Goal: Register for event/course

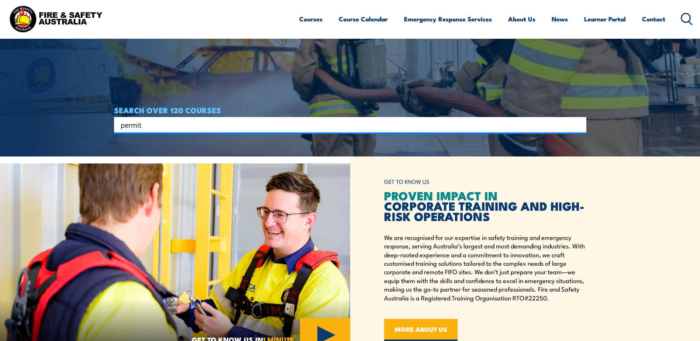
type input "permit"
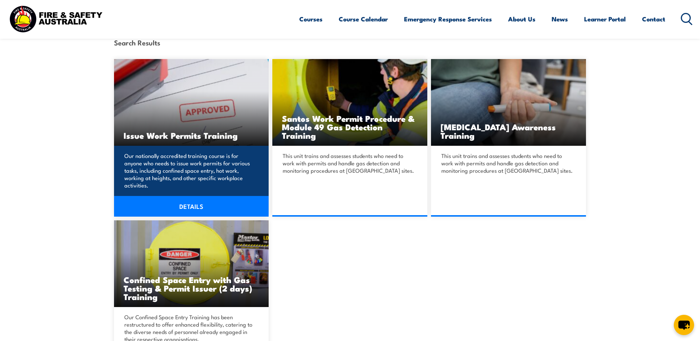
scroll to position [184, 0]
click at [184, 196] on link "DETAILS" at bounding box center [191, 206] width 155 height 21
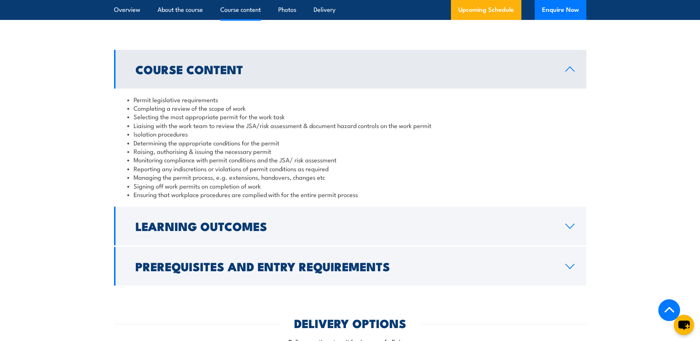
scroll to position [738, 0]
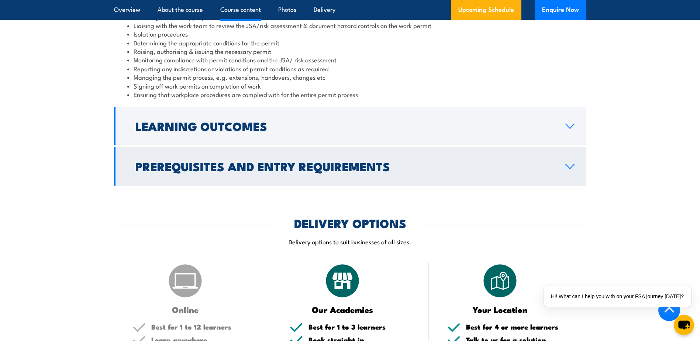
click at [337, 171] on h2 "Prerequisites and Entry Requirements" at bounding box center [344, 166] width 418 height 10
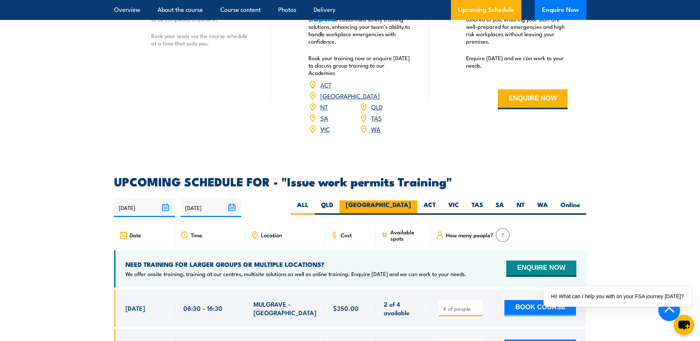
scroll to position [1098, 0]
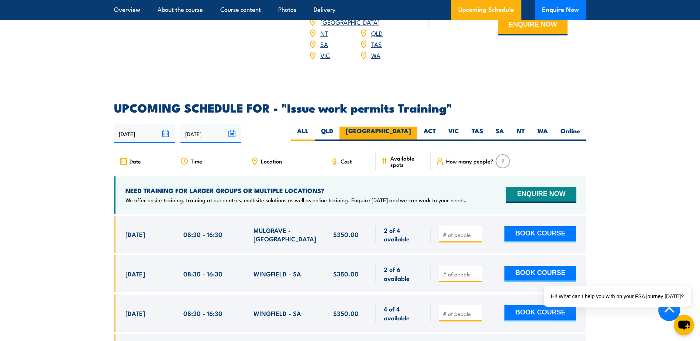
click at [411, 127] on label "NSW" at bounding box center [378, 134] width 78 height 14
click at [411, 127] on input "NSW" at bounding box center [413, 129] width 5 height 5
radio input "true"
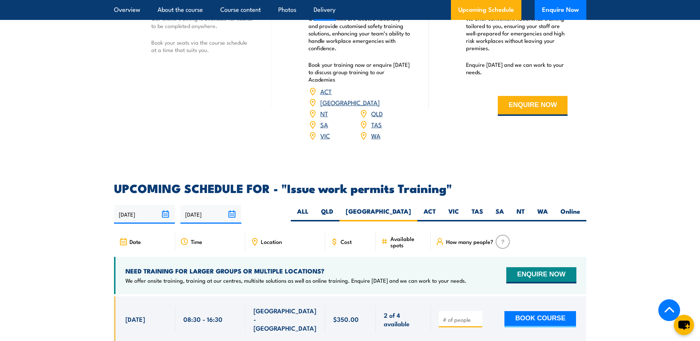
scroll to position [1129, 0]
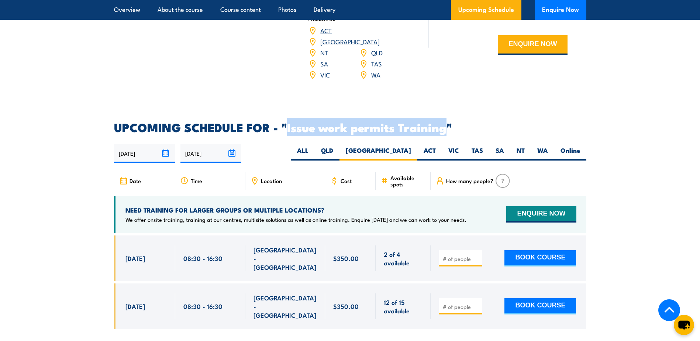
drag, startPoint x: 287, startPoint y: 118, endPoint x: 445, endPoint y: 121, distance: 157.6
click at [445, 122] on h2 "UPCOMING SCHEDULE FOR - "Issue work permits Training"" at bounding box center [350, 127] width 472 height 10
copy h2 "Issue work permits Training"
